Goal: Task Accomplishment & Management: Manage account settings

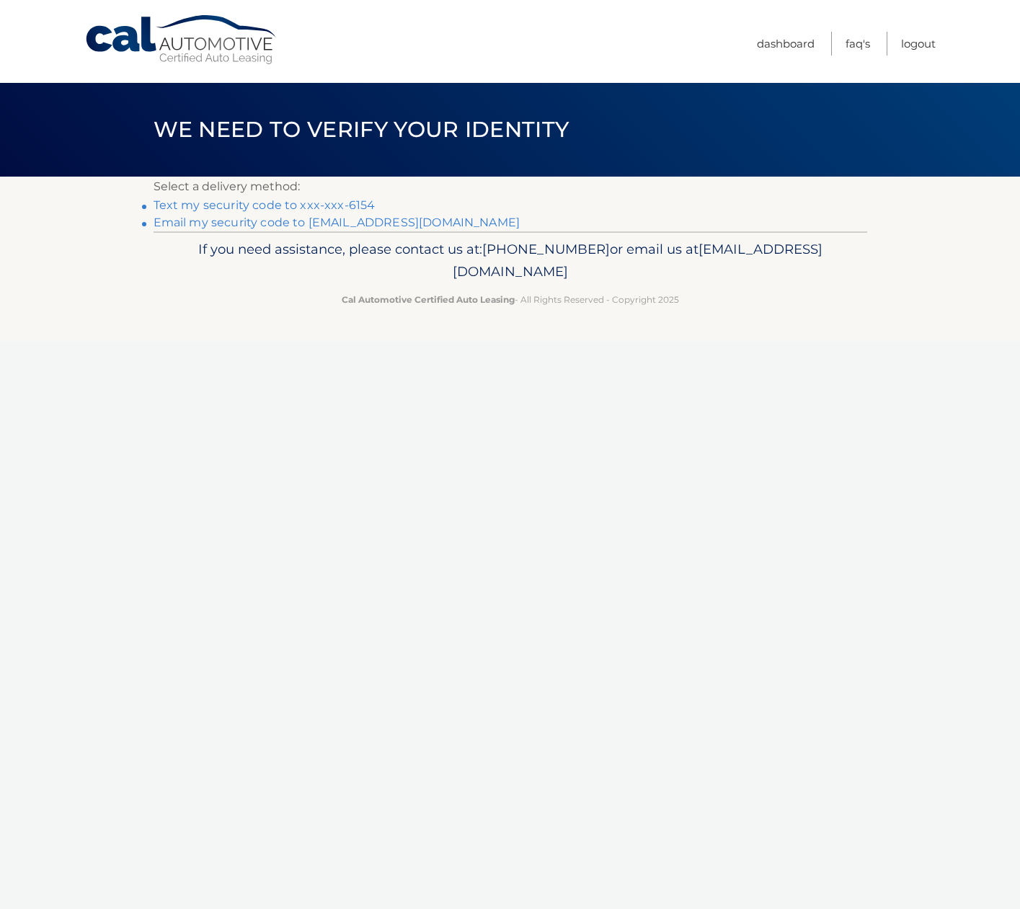
click at [282, 205] on link "Text my security code to xxx-xxx-6154" at bounding box center [265, 205] width 222 height 14
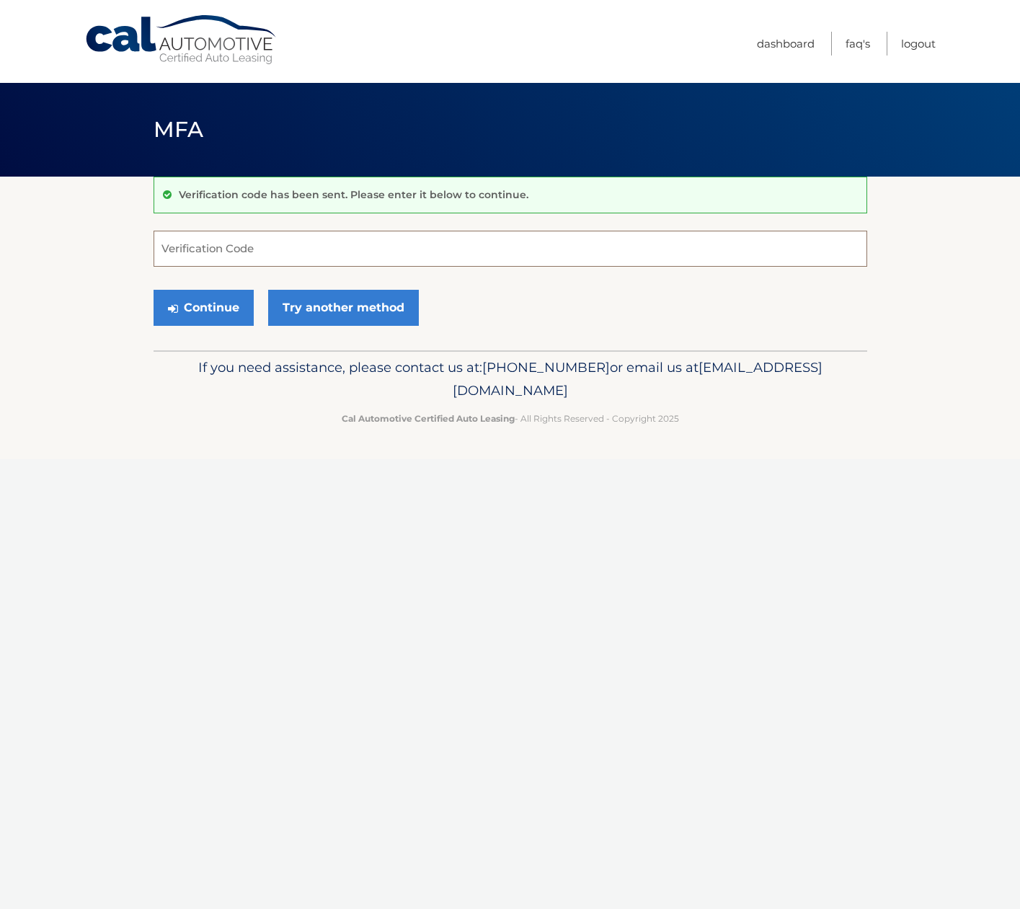
click at [221, 248] on input "Verification Code" at bounding box center [510, 249] width 713 height 36
type input "652530"
click at [208, 307] on button "Continue" at bounding box center [204, 308] width 100 height 36
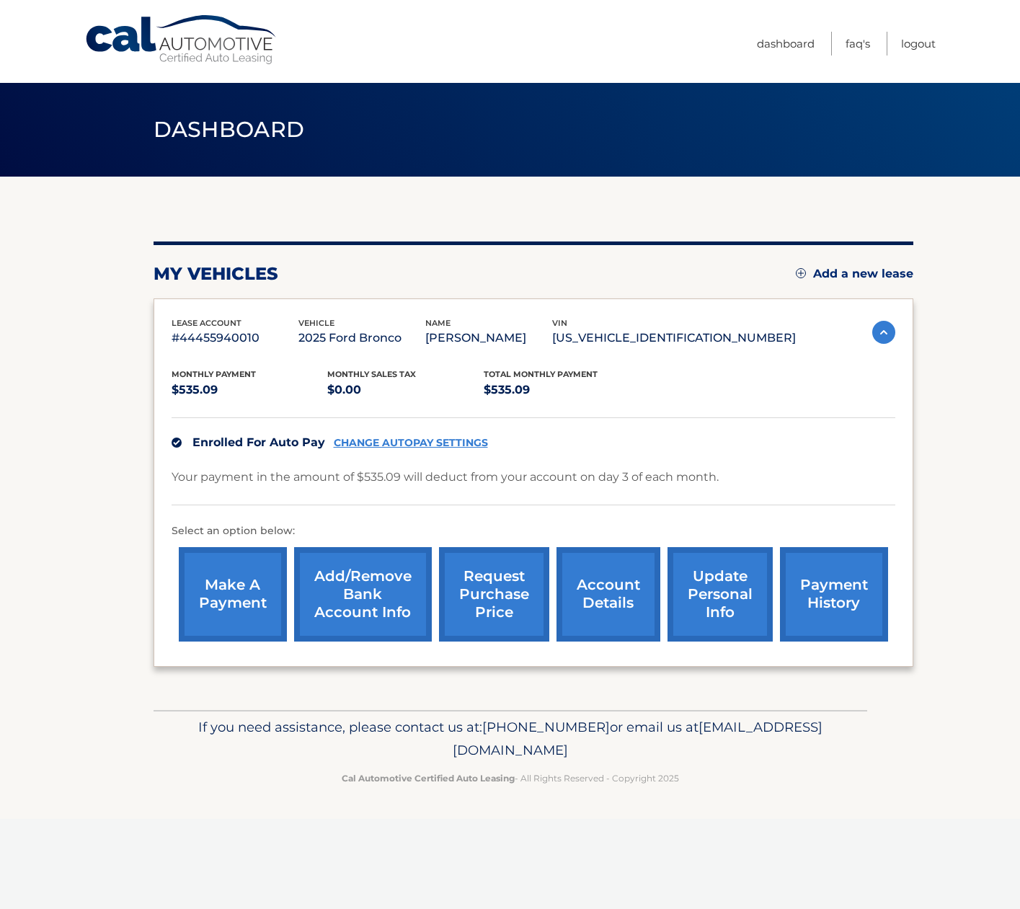
click at [370, 592] on link "Add/Remove bank account info" at bounding box center [363, 594] width 138 height 94
click at [210, 580] on link "make a payment" at bounding box center [233, 594] width 108 height 94
click at [401, 442] on link "CHANGE AUTOPAY SETTINGS" at bounding box center [411, 443] width 154 height 12
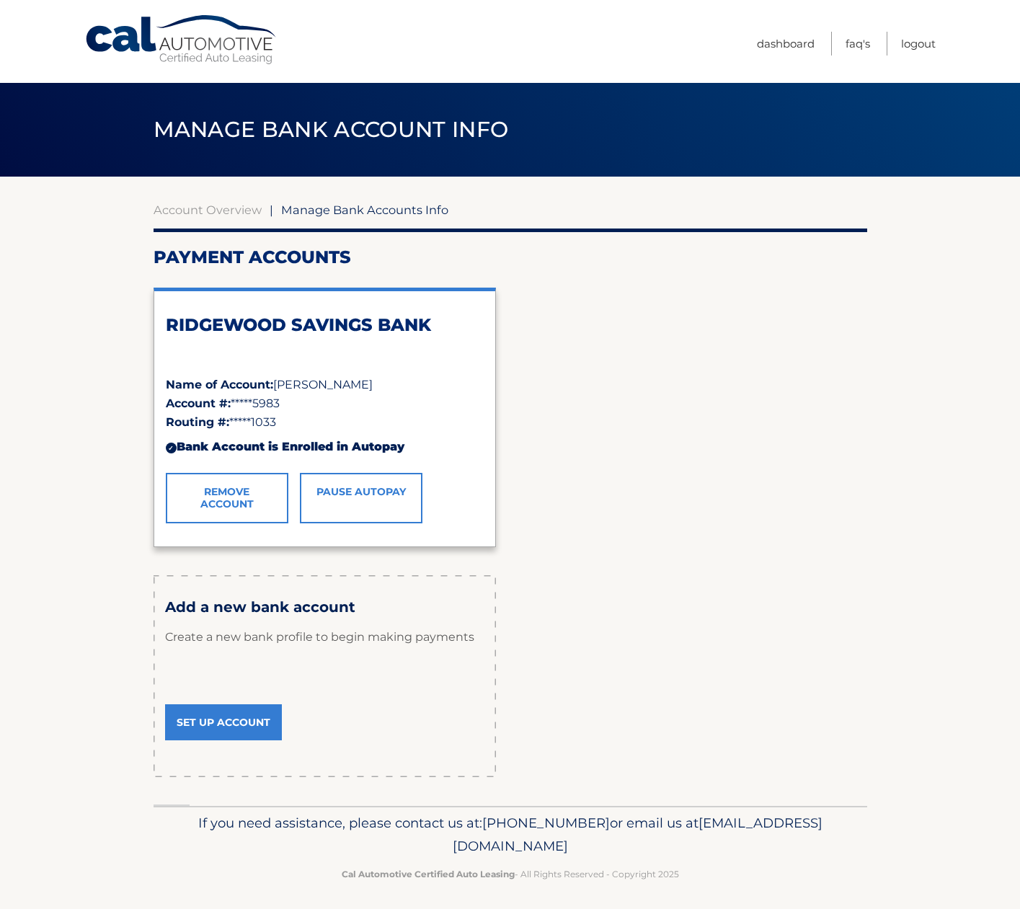
click at [221, 726] on link "Set Up Account" at bounding box center [223, 722] width 117 height 36
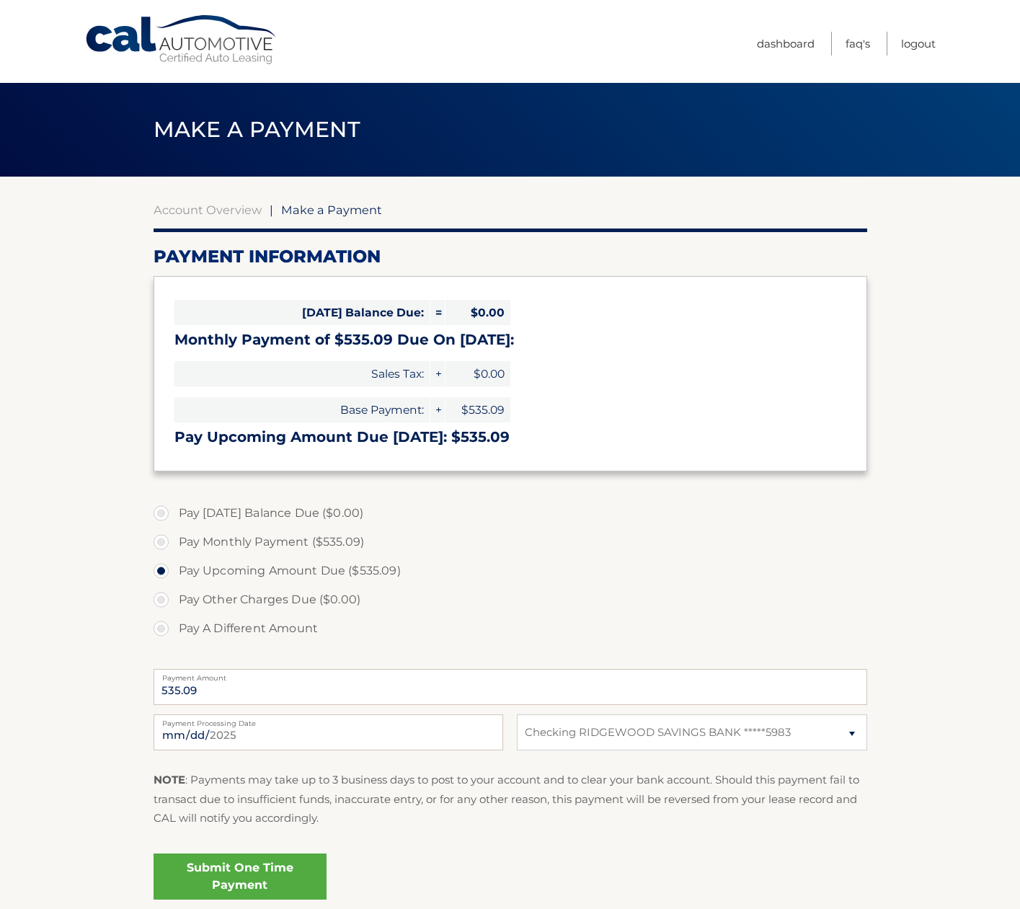
select select "MDY1NmE0OTYtZTI1ZC00MWY5LWFhYzAtODZjNDA1MTdhMDYy"
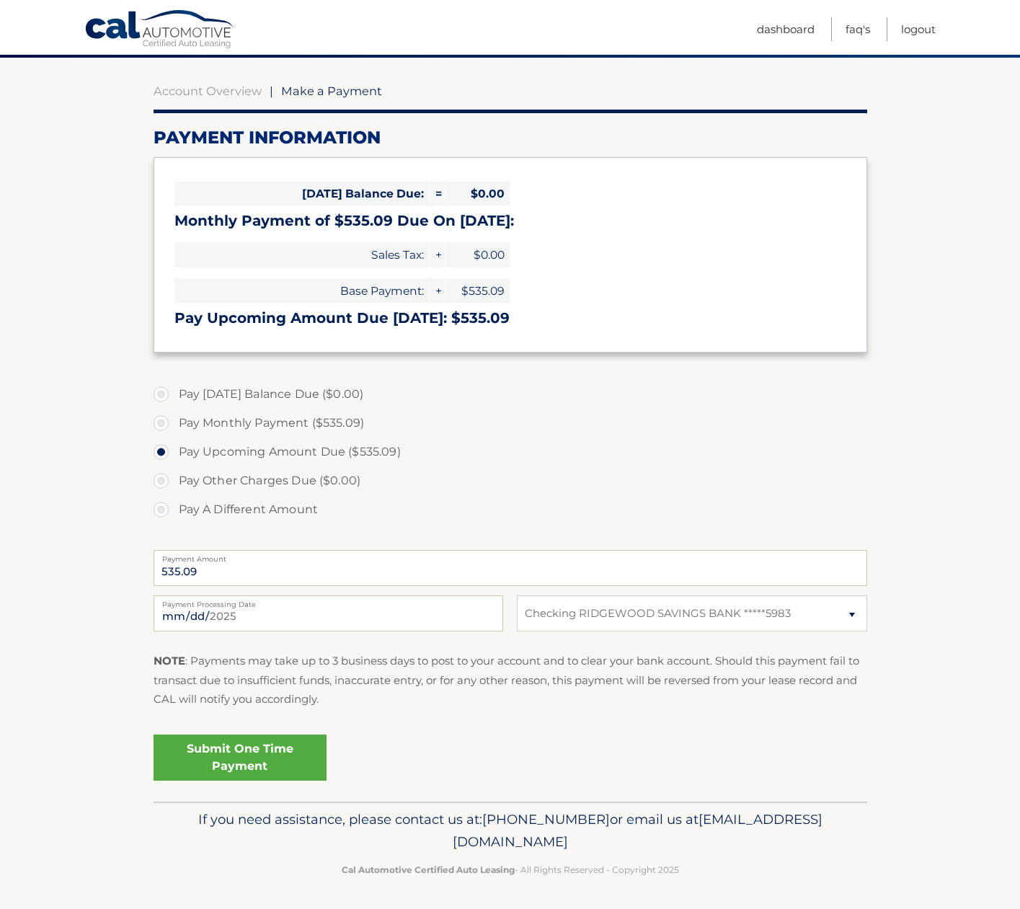
scroll to position [117, 0]
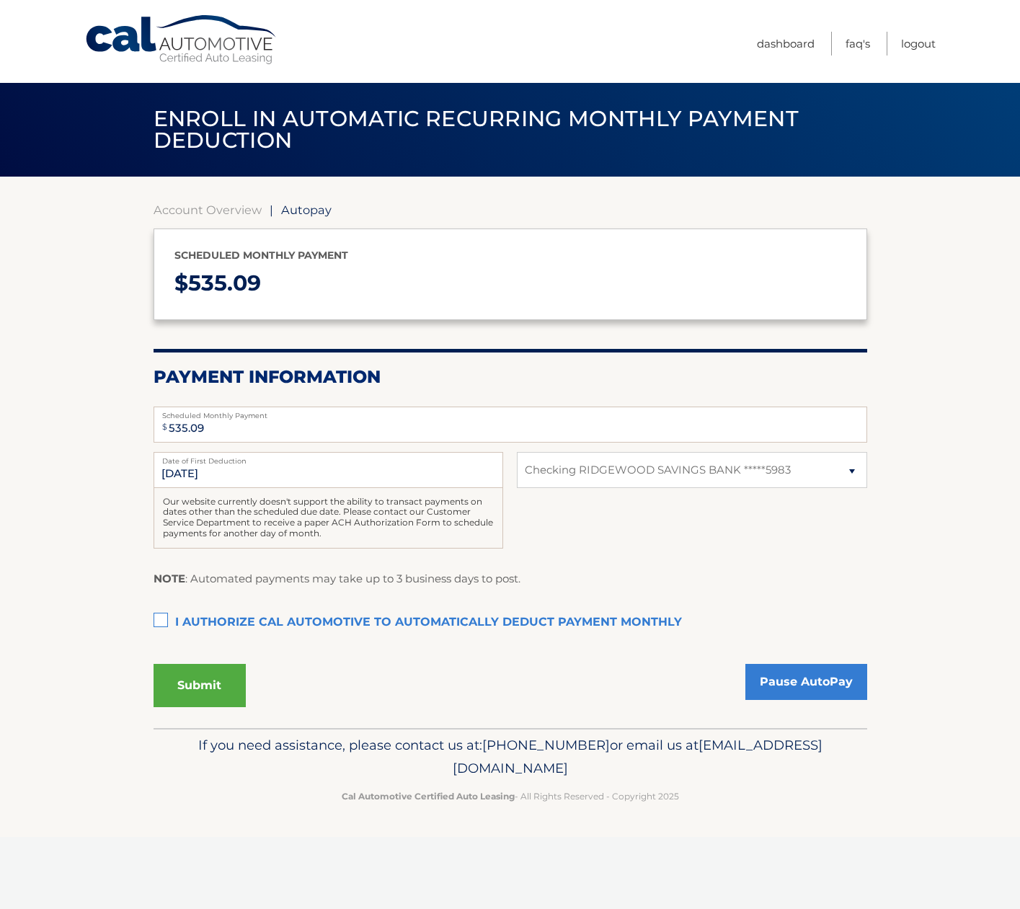
select select "MDY1NmE0OTYtZTI1ZC00MWY5LWFhYzAtODZjNDA1MTdhMDYy"
